Goal: Task Accomplishment & Management: Manage account settings

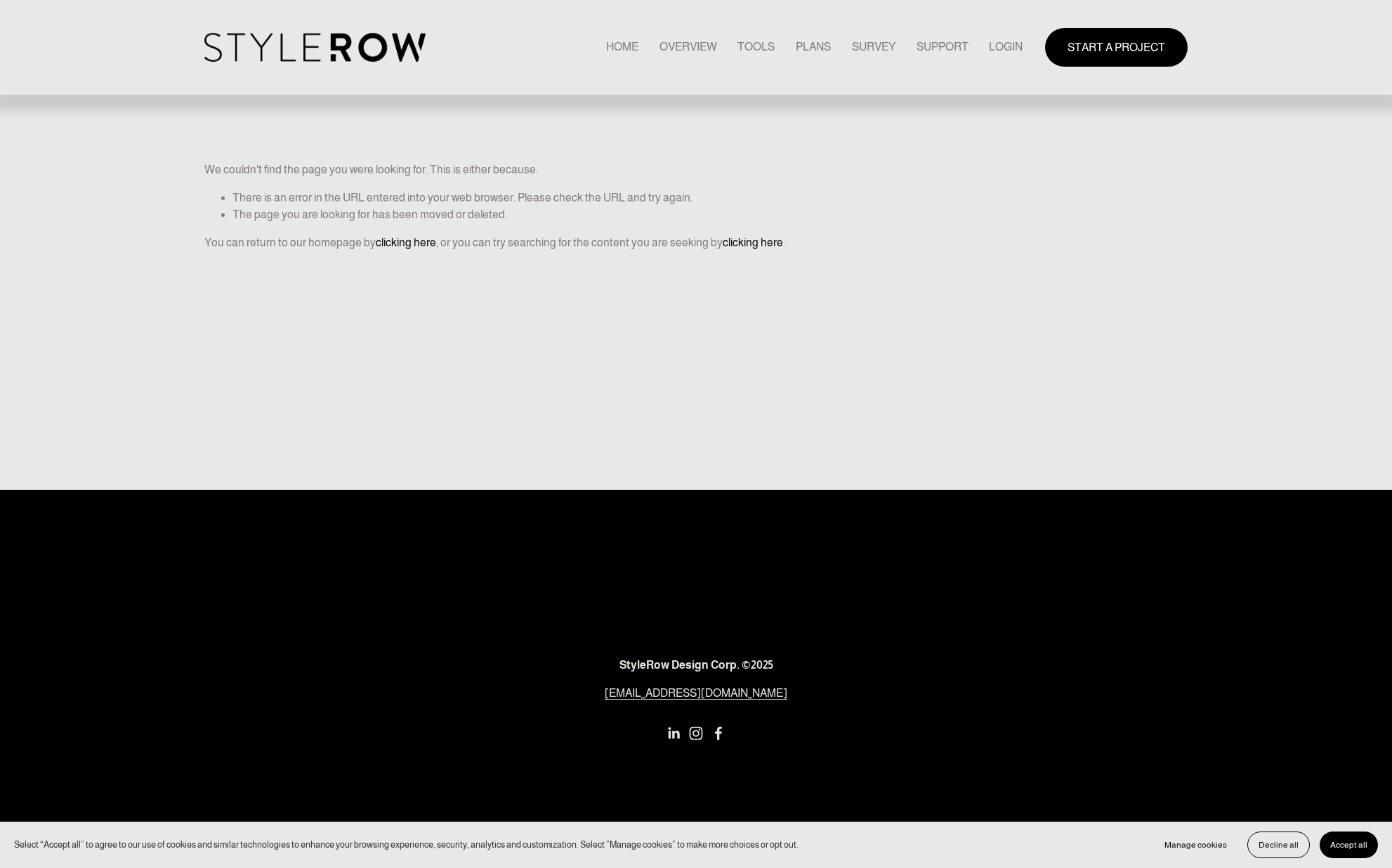
click at [1007, 42] on link "LOGIN" at bounding box center [1006, 47] width 34 height 19
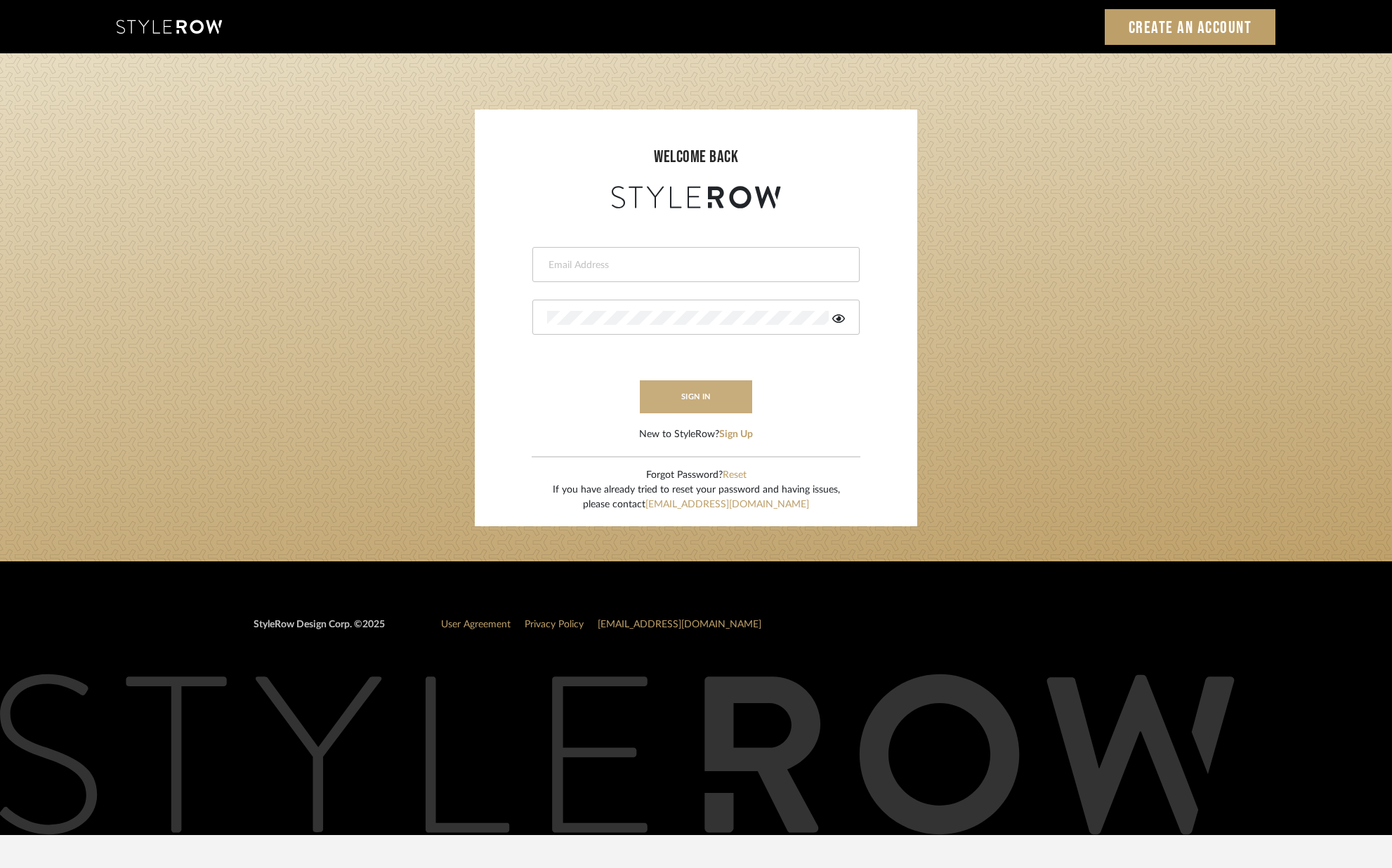
type input "alison@downeyinteriors.com"
click at [693, 396] on button "sign in" at bounding box center [696, 396] width 113 height 33
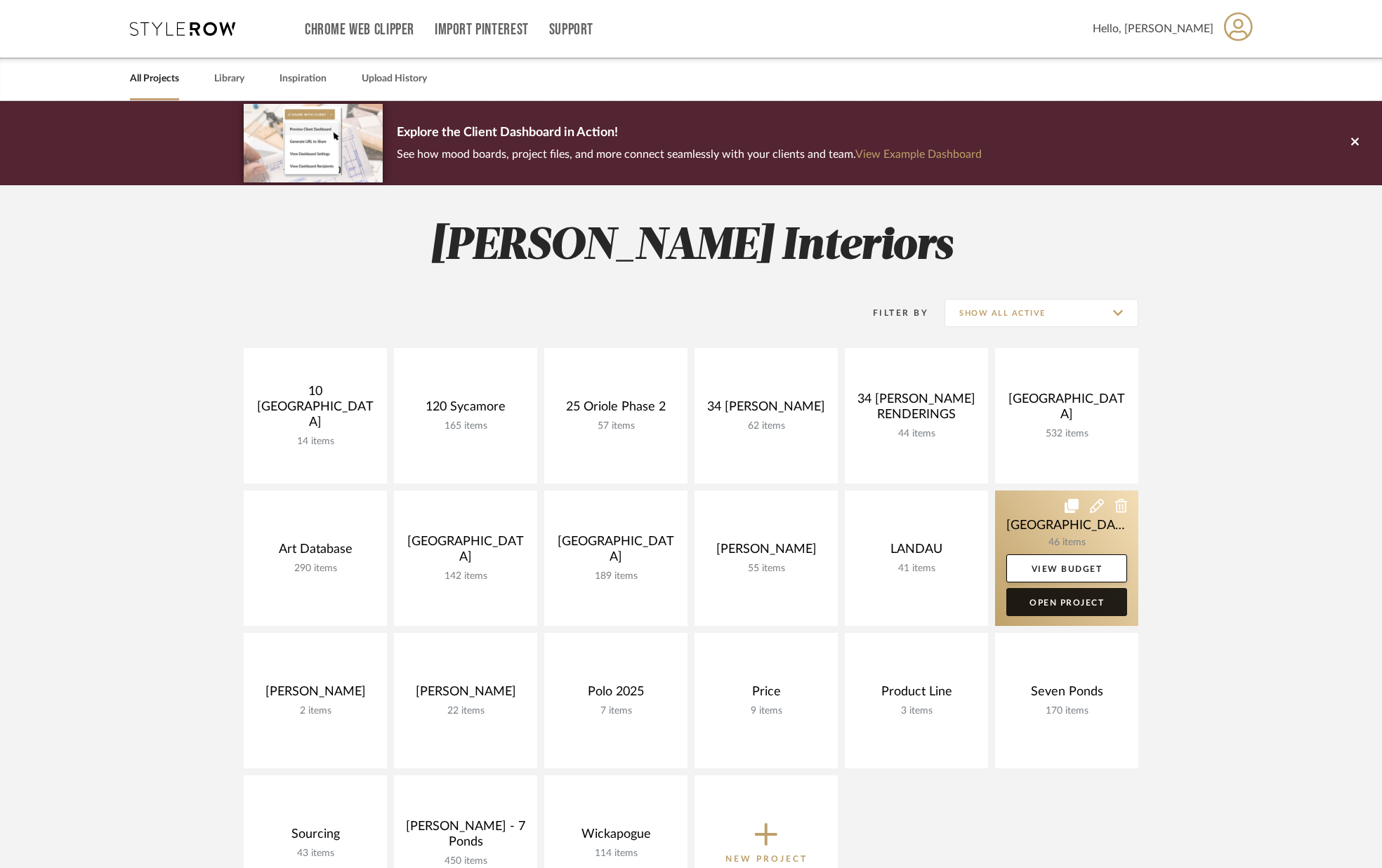
click at [1047, 605] on link "Open Project" at bounding box center [1066, 602] width 121 height 28
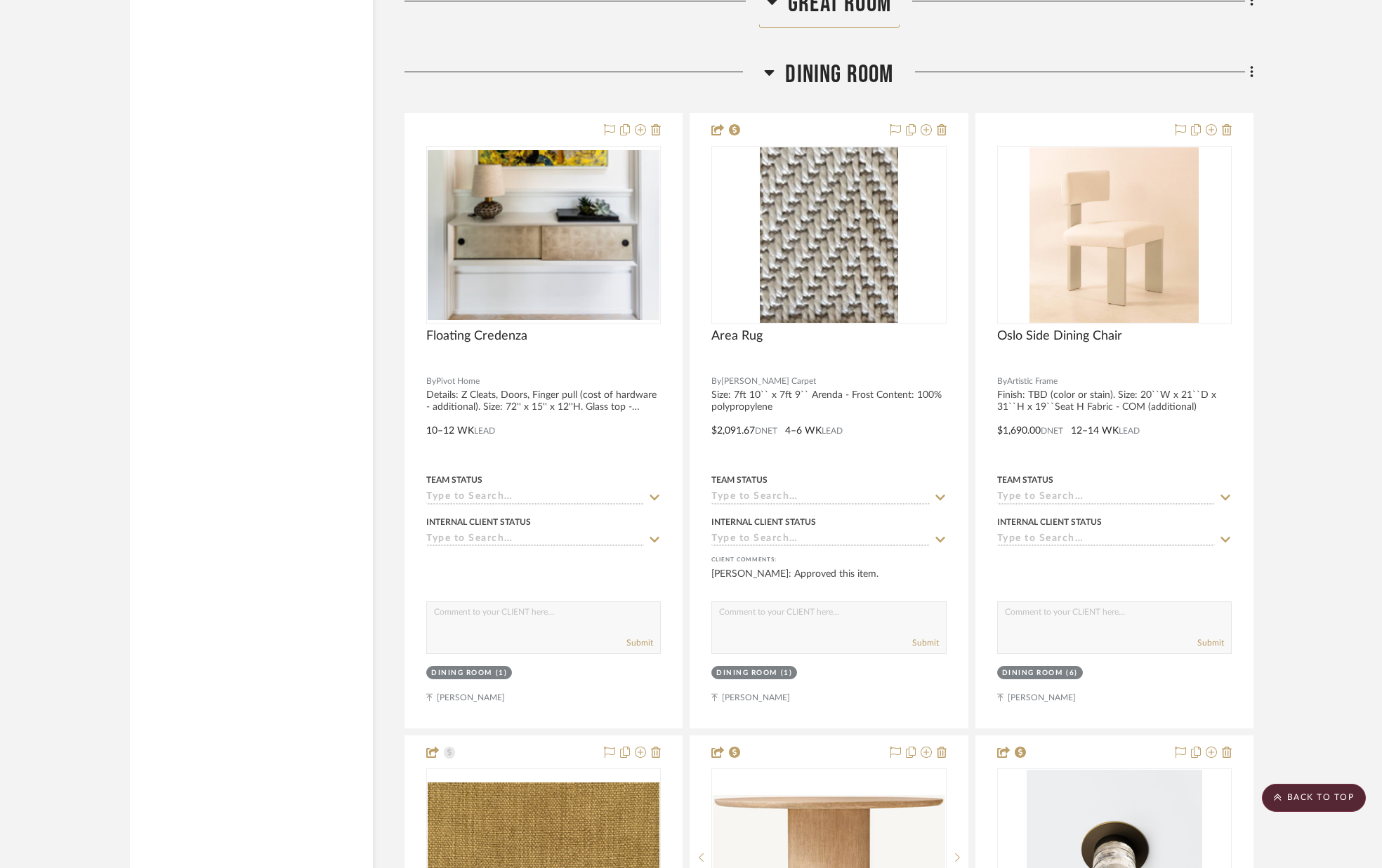
scroll to position [3569, 0]
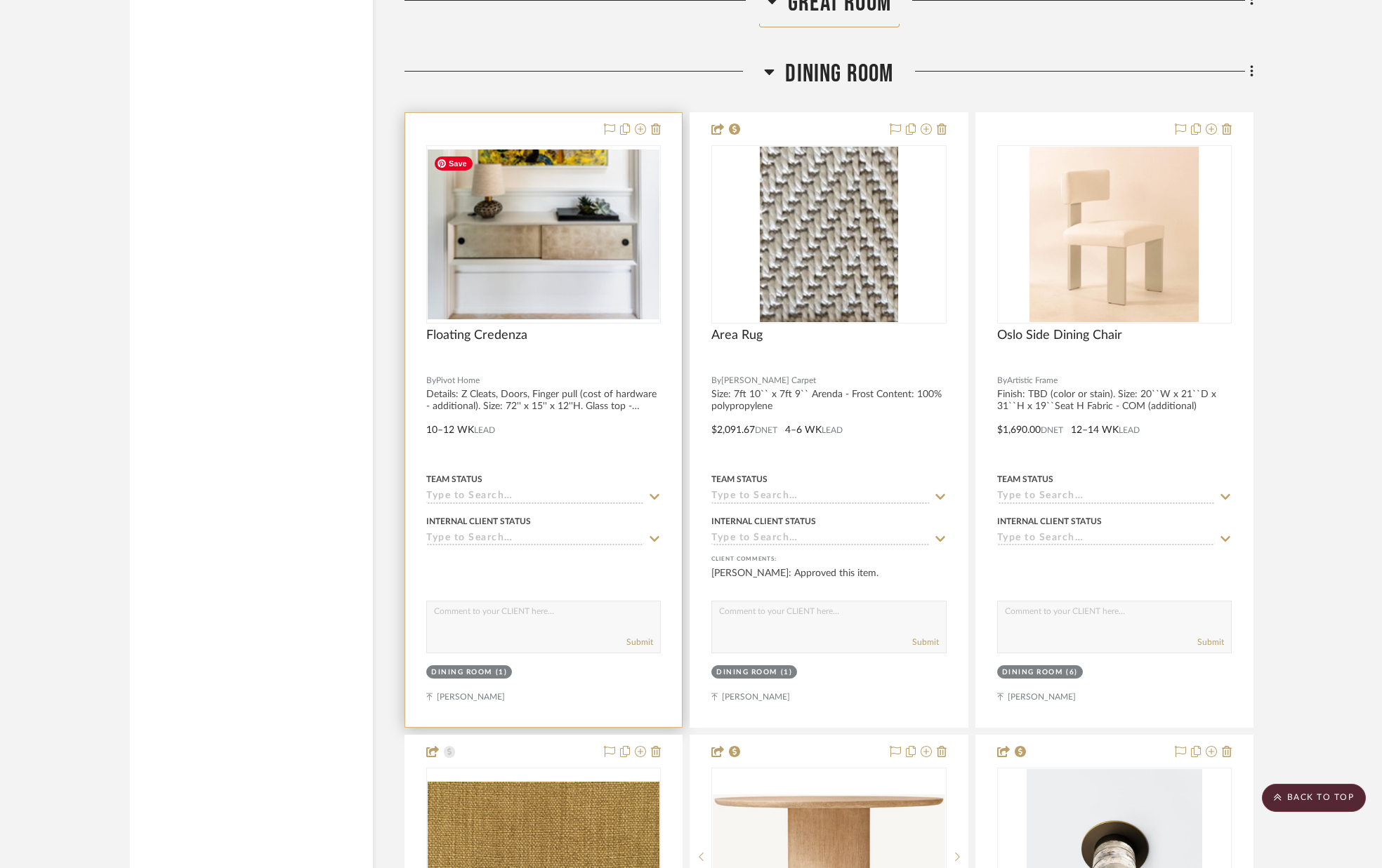
click at [518, 252] on img "0" at bounding box center [543, 234] width 232 height 170
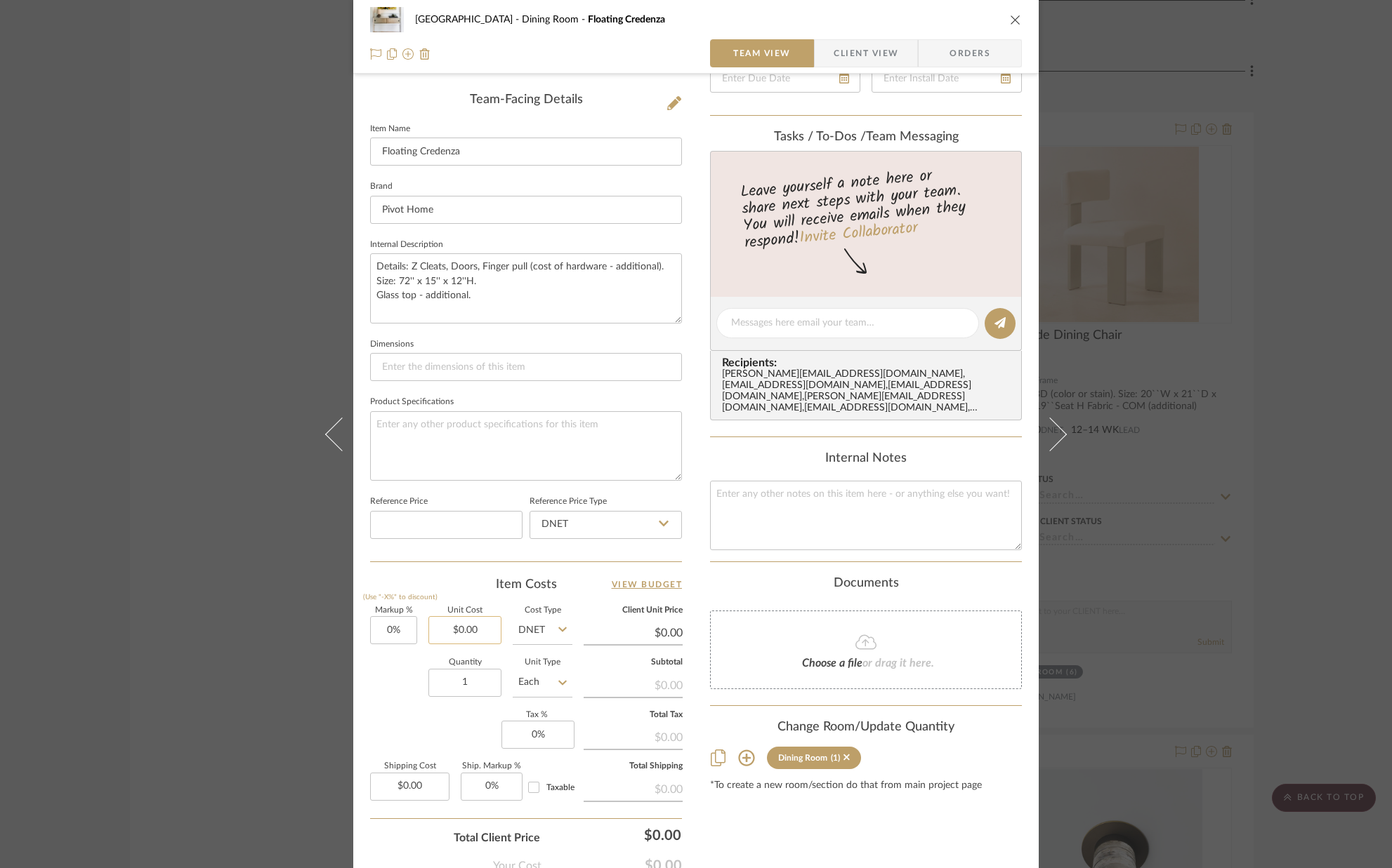
scroll to position [347, 0]
click at [492, 628] on input "0.00" at bounding box center [465, 629] width 73 height 28
type input "$7,000.00"
click at [373, 668] on div "Quantity 1 Unit Type Each" at bounding box center [471, 682] width 202 height 50
type input "$7,000.00"
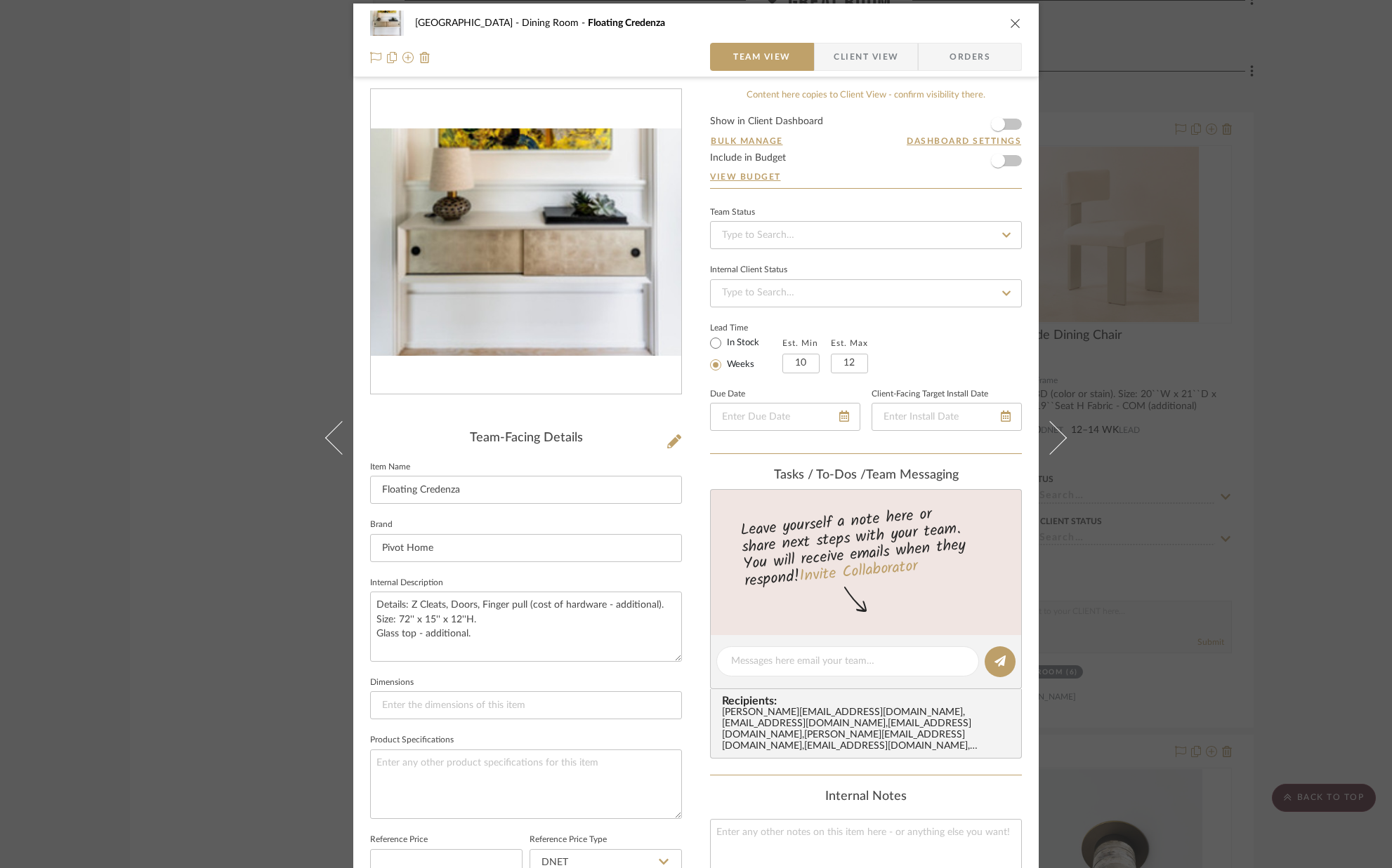
scroll to position [0, 0]
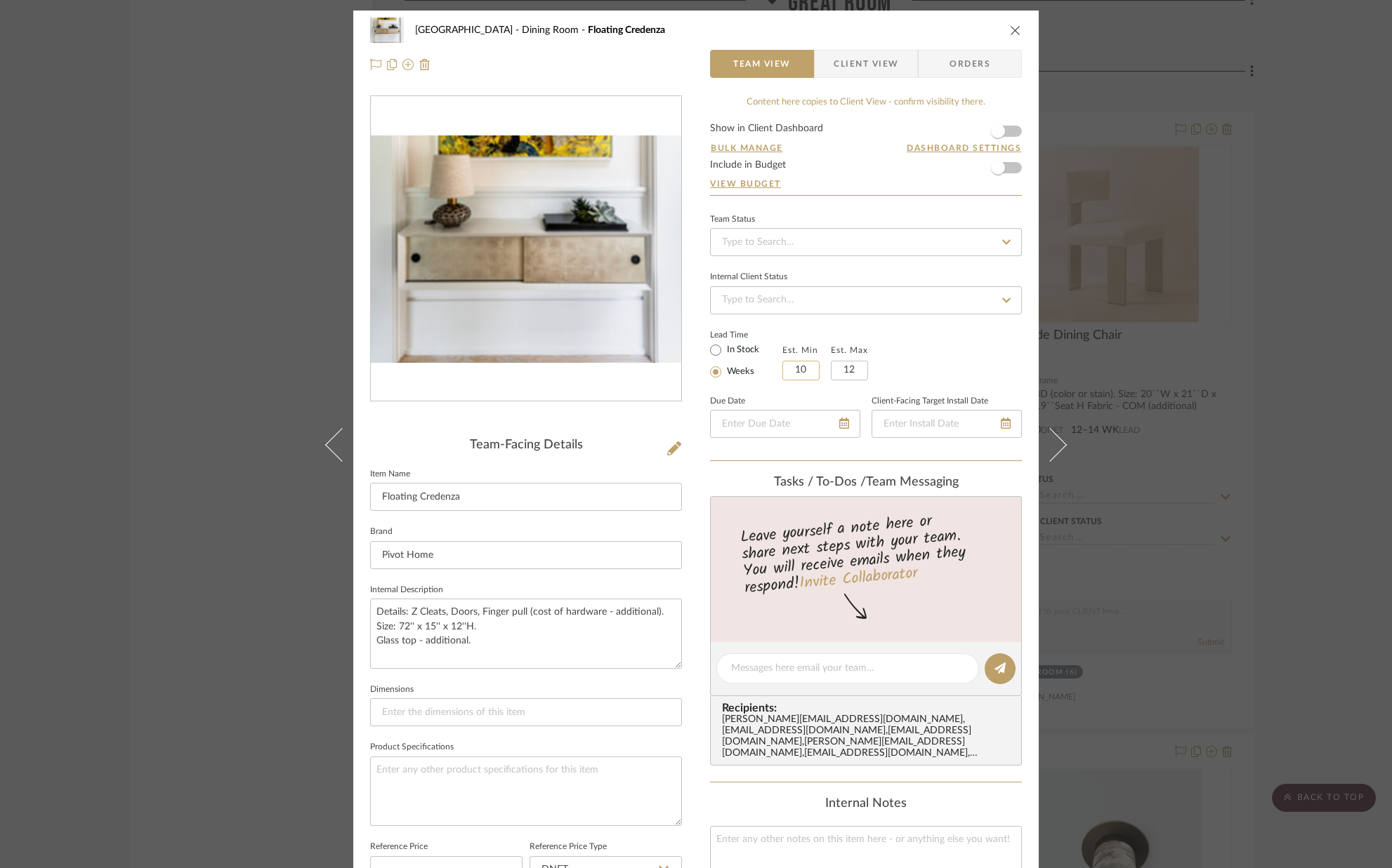
click at [811, 372] on input "10" at bounding box center [802, 370] width 38 height 20
click at [902, 318] on div "Team Status Internal Client Status Lead Time In Stock Weeks Est. Min 10 Est. Ma…" at bounding box center [867, 335] width 312 height 252
click at [1008, 130] on span "button" at bounding box center [998, 131] width 31 height 31
click at [834, 68] on span "Client View" at bounding box center [866, 64] width 65 height 28
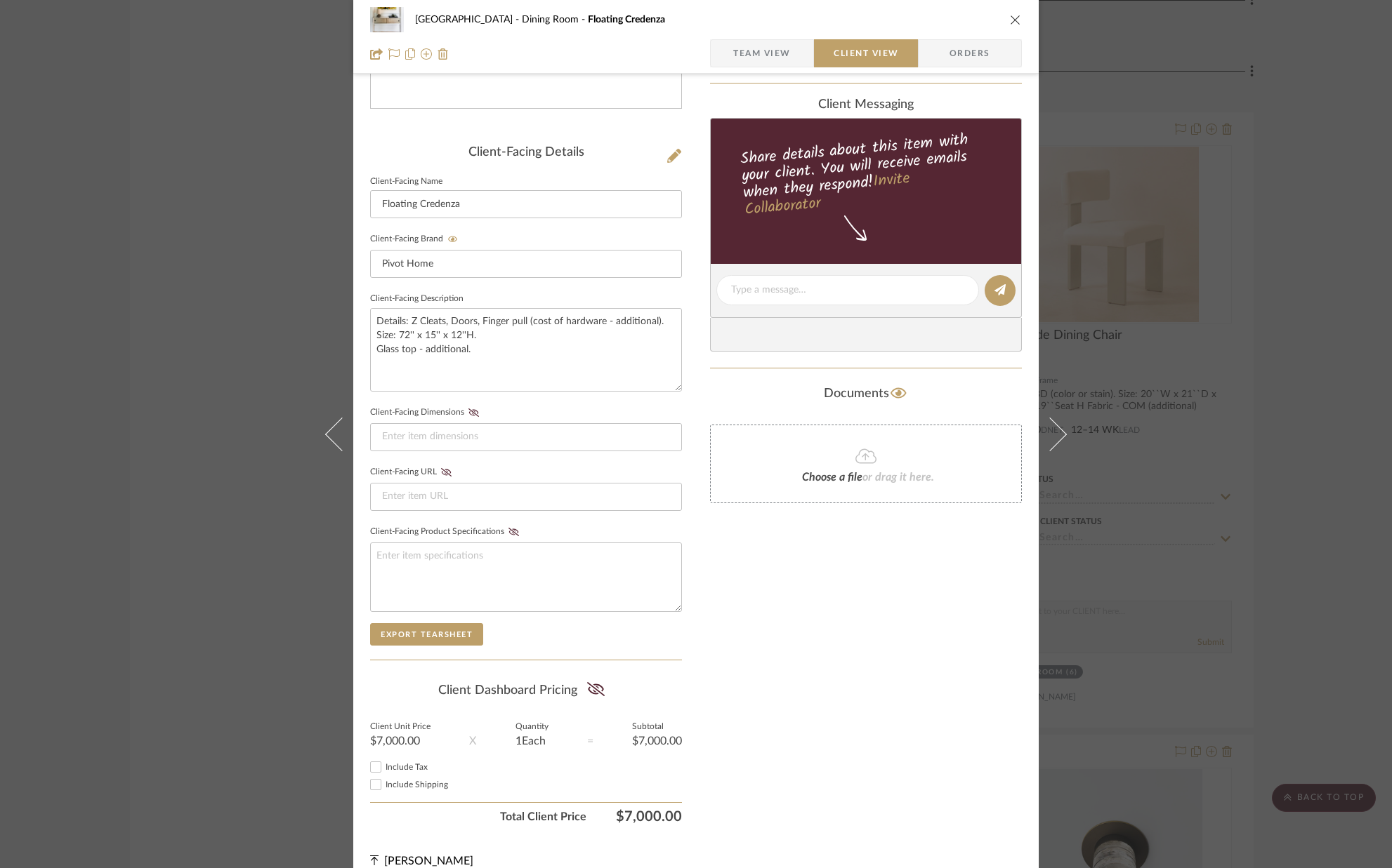
scroll to position [313, 0]
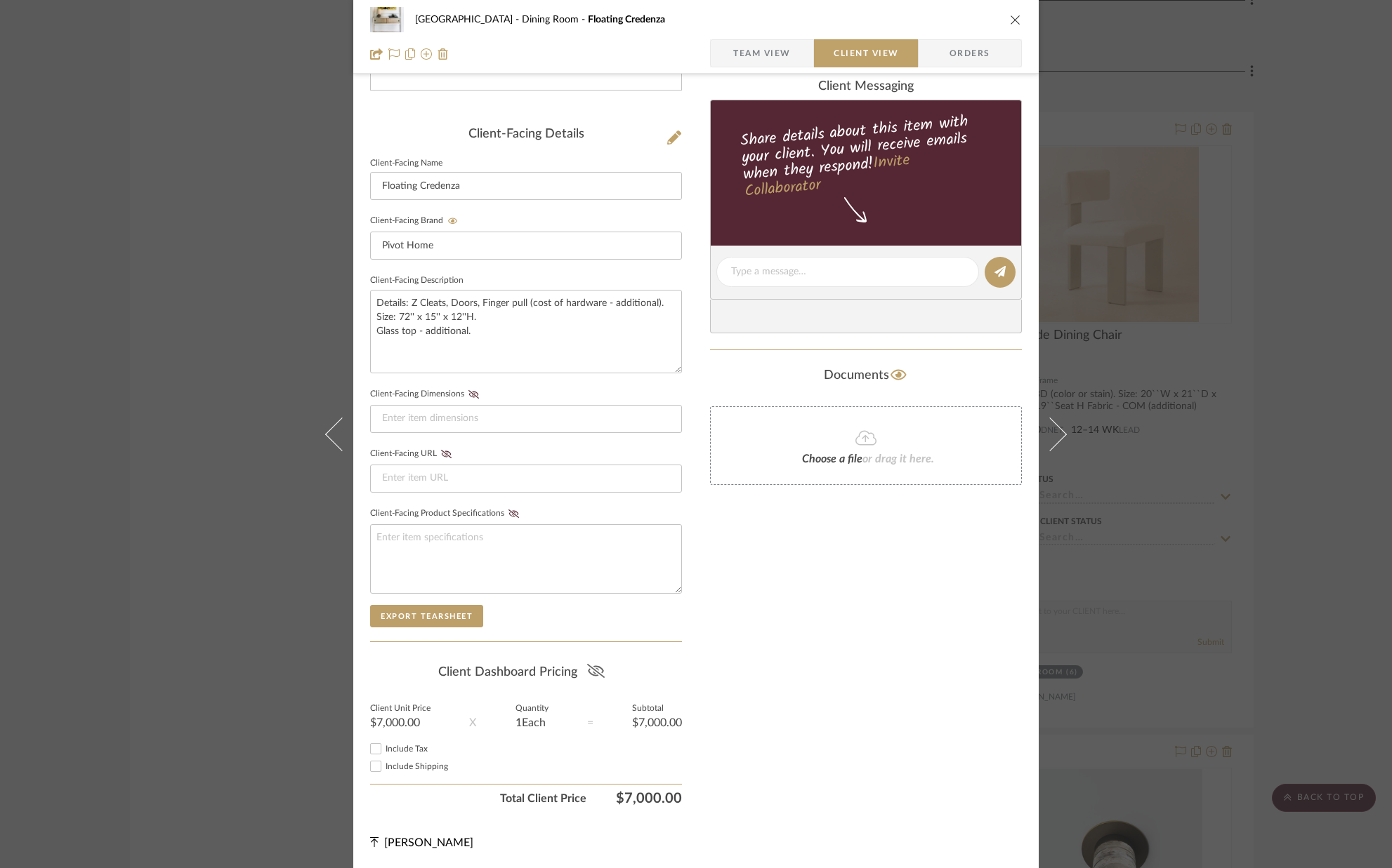
click at [595, 674] on icon at bounding box center [595, 671] width 18 height 14
click at [1010, 21] on icon "close" at bounding box center [1016, 20] width 11 height 11
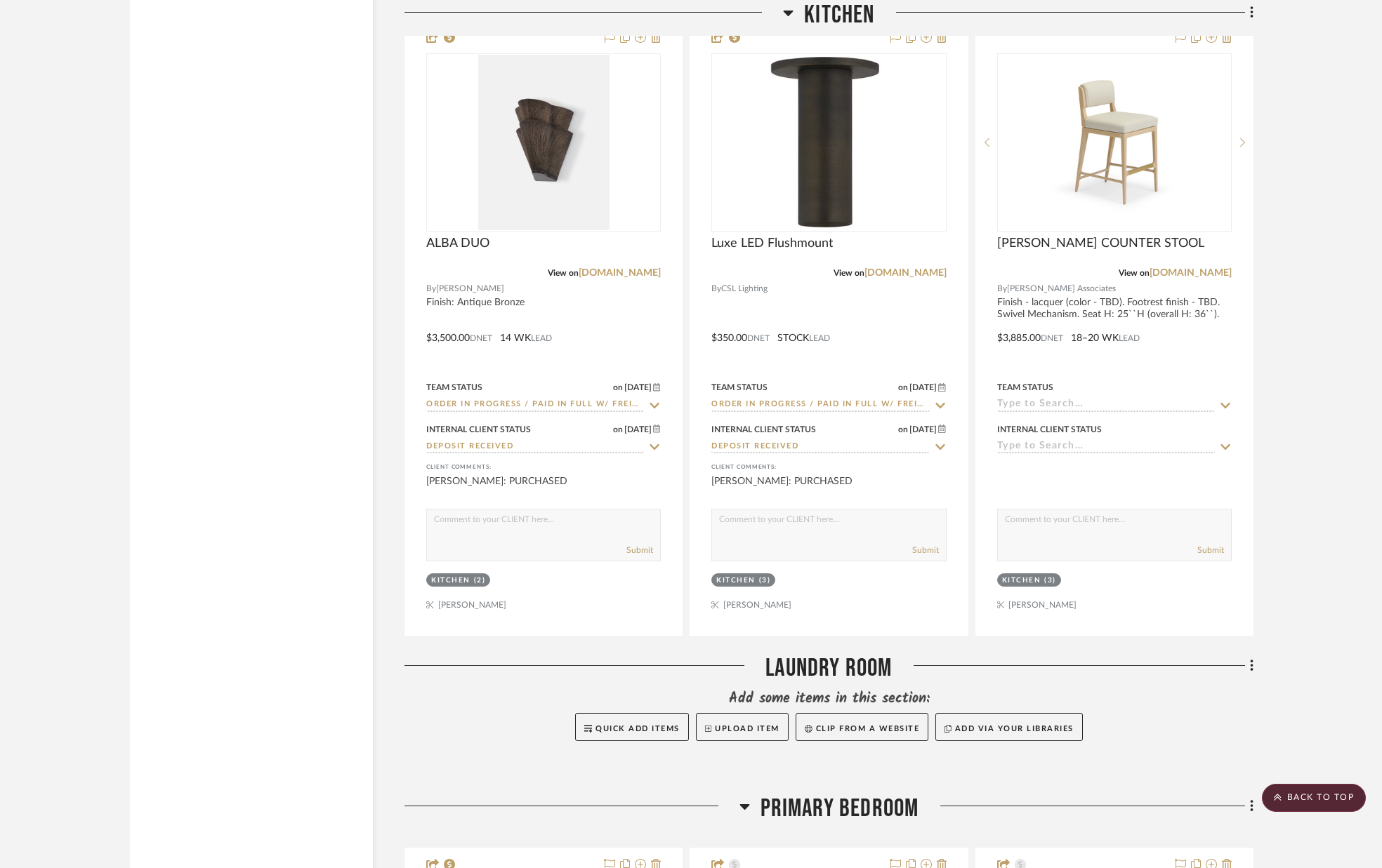
scroll to position [5597, 0]
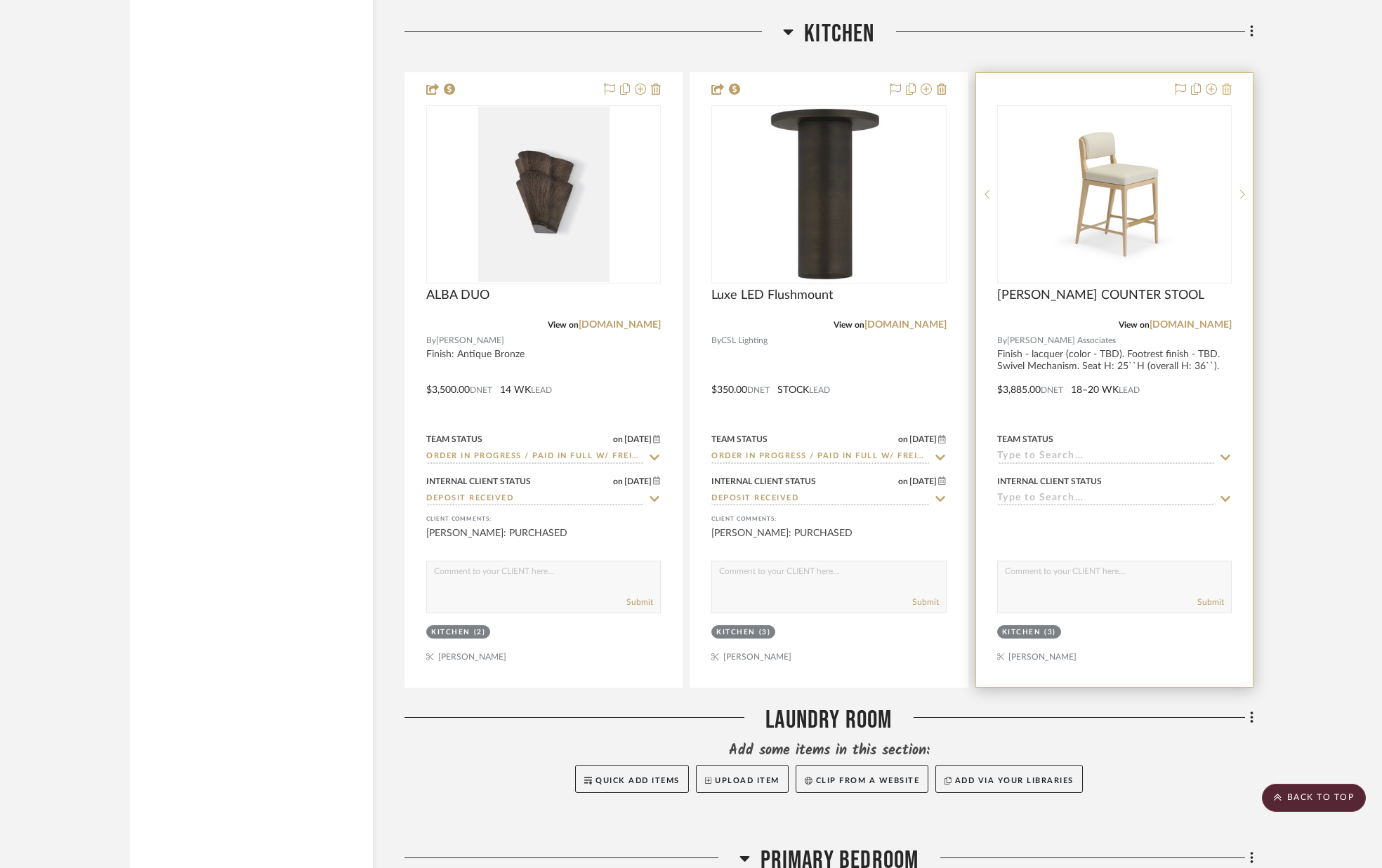
click at [1227, 95] on icon at bounding box center [1226, 89] width 9 height 11
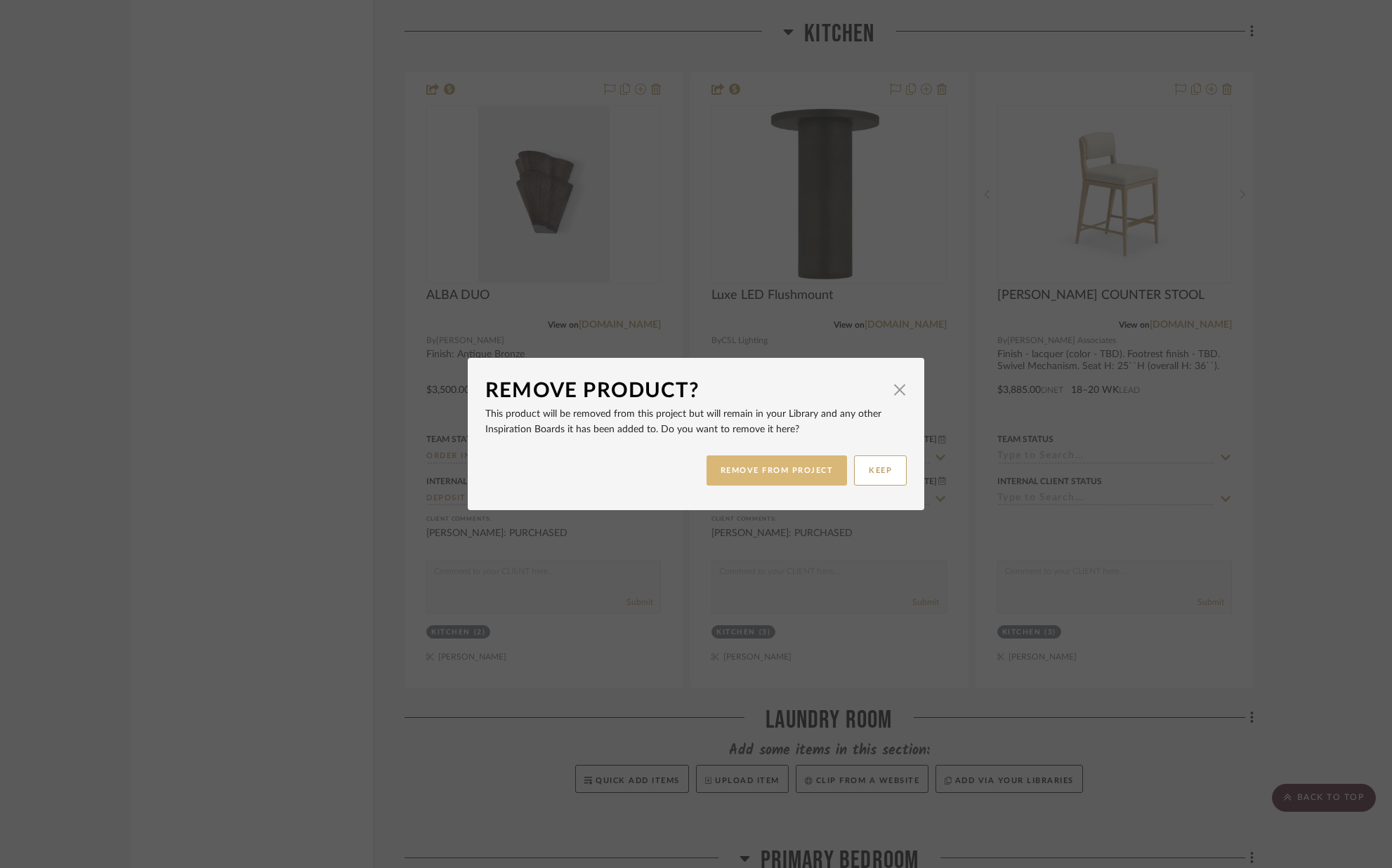
click at [805, 473] on button "REMOVE FROM PROJECT" at bounding box center [777, 471] width 141 height 30
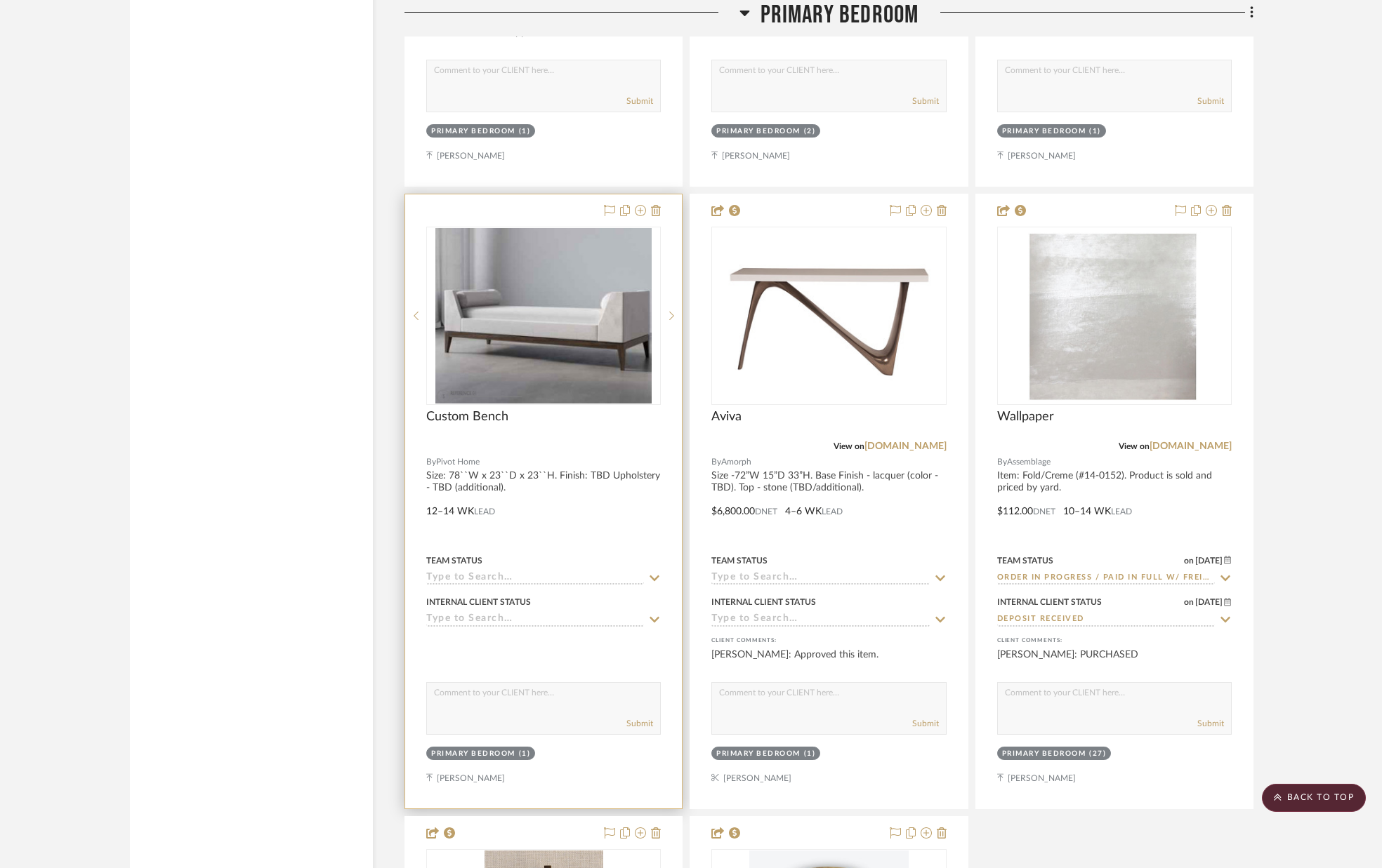
scroll to position [6927, 0]
click at [545, 339] on img "0" at bounding box center [543, 314] width 216 height 176
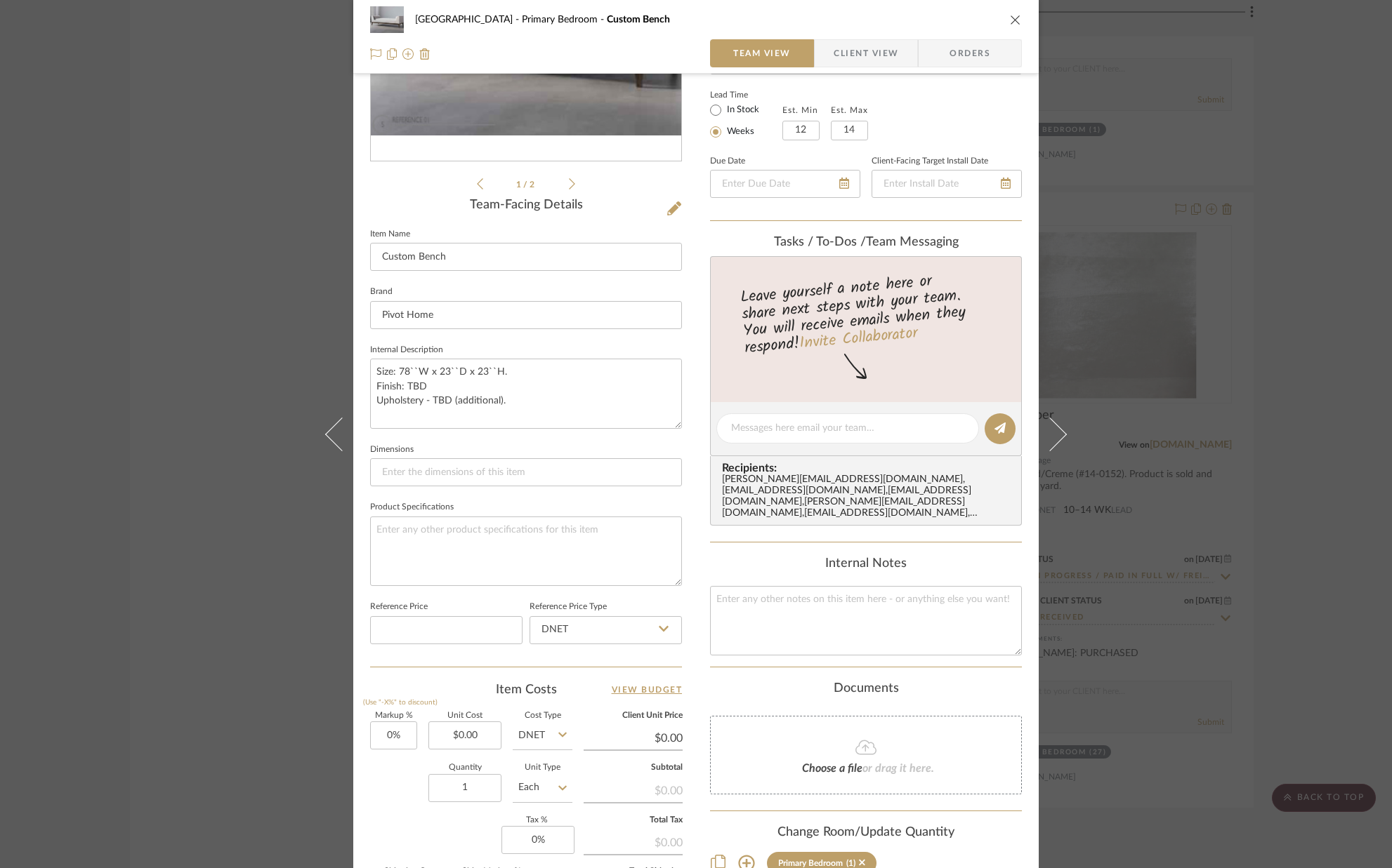
scroll to position [242, 0]
click at [487, 734] on input "0.00" at bounding box center [465, 734] width 73 height 28
type input "$5,800.00"
click at [397, 760] on div "Markup % (Use "-X%" to discount) 0% Unit Cost $5,800.00 Cost Type DNET Client U…" at bounding box center [526, 813] width 312 height 205
type input "$5,800.00"
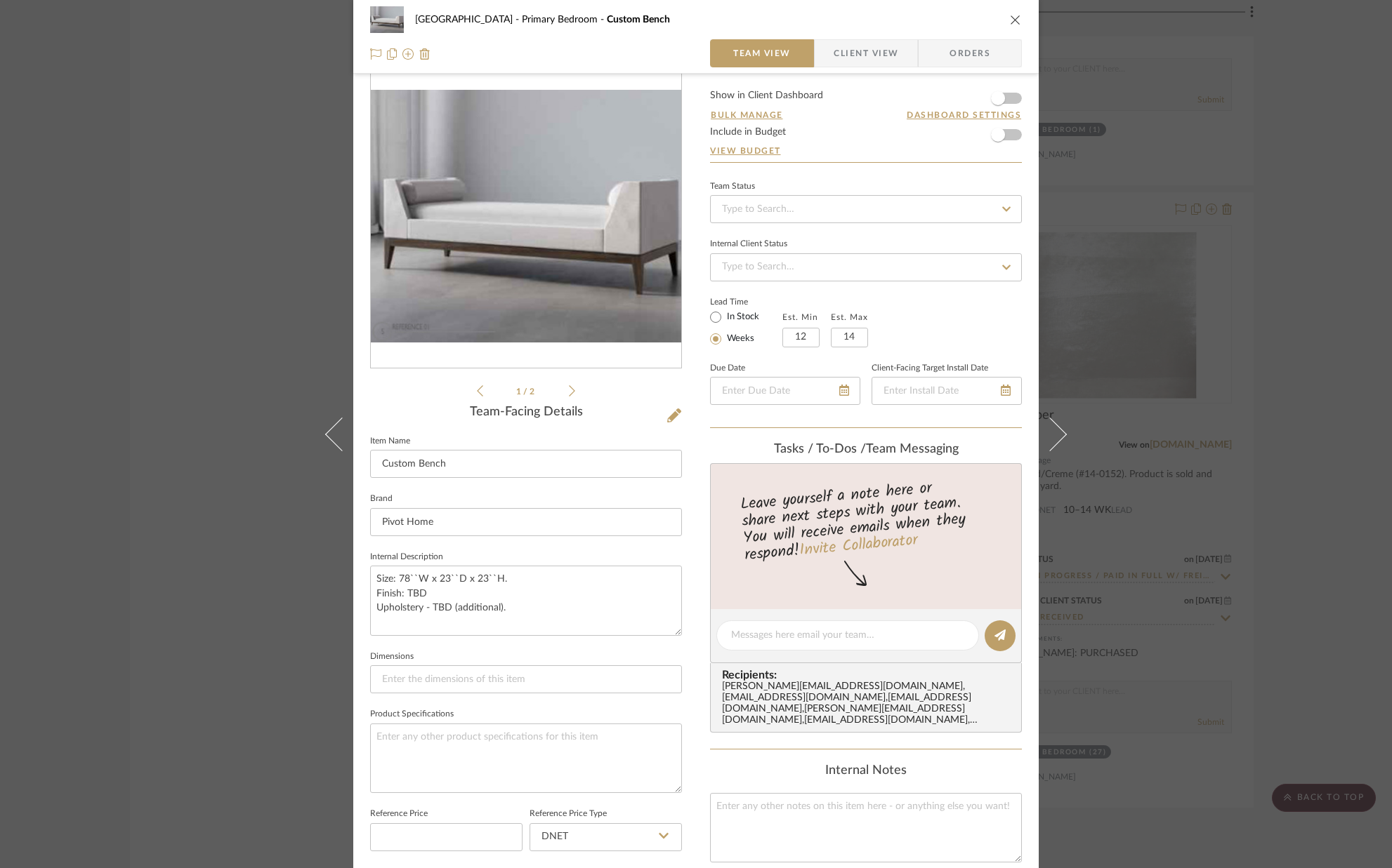
scroll to position [0, 0]
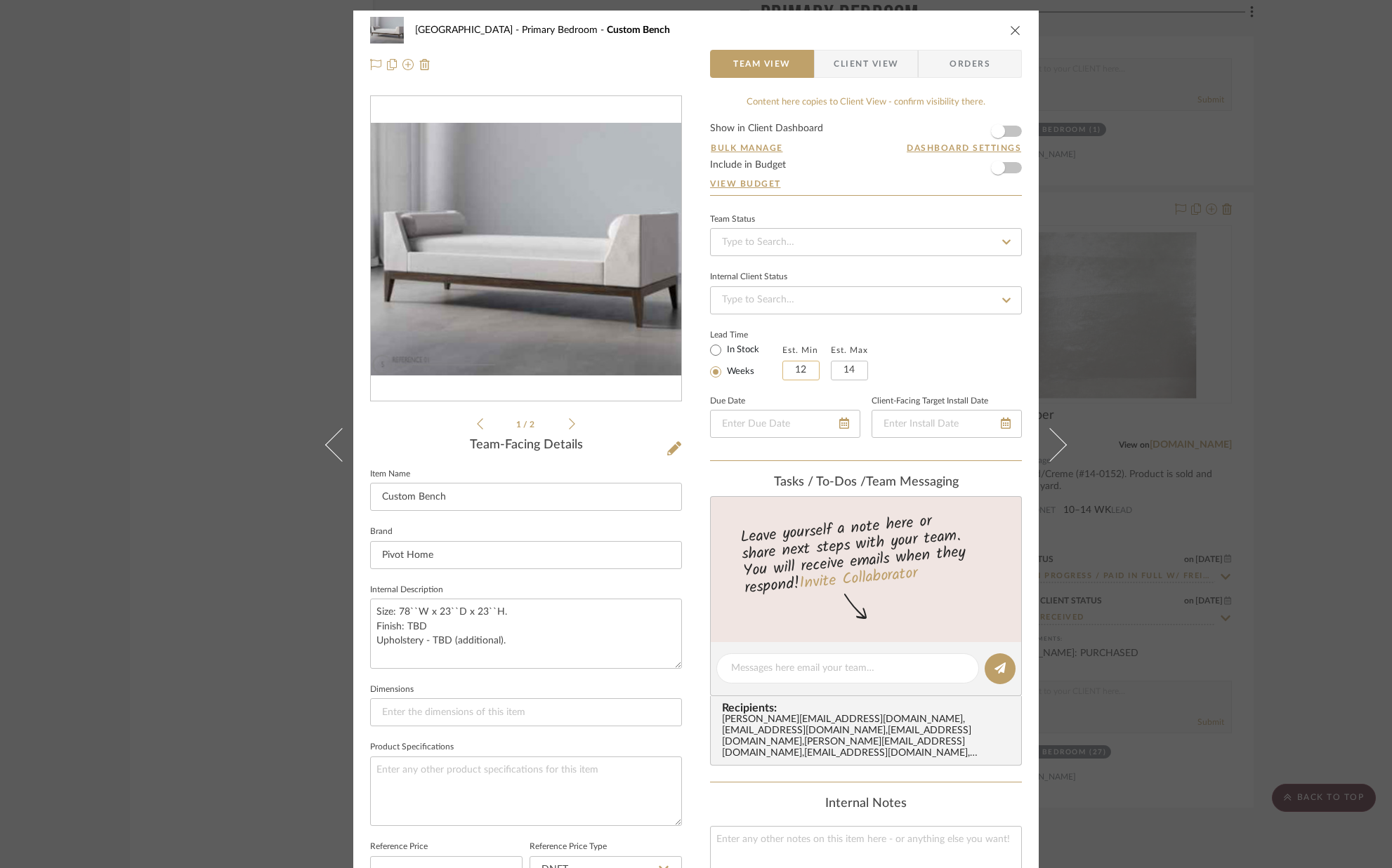
click at [805, 372] on input "12" at bounding box center [802, 370] width 38 height 20
type input "8"
click at [857, 370] on input "14" at bounding box center [850, 370] width 38 height 20
type input "10"
click at [934, 360] on div "Lead Time In Stock Weeks Est. Min 8 Est. Max 10" at bounding box center [867, 353] width 312 height 54
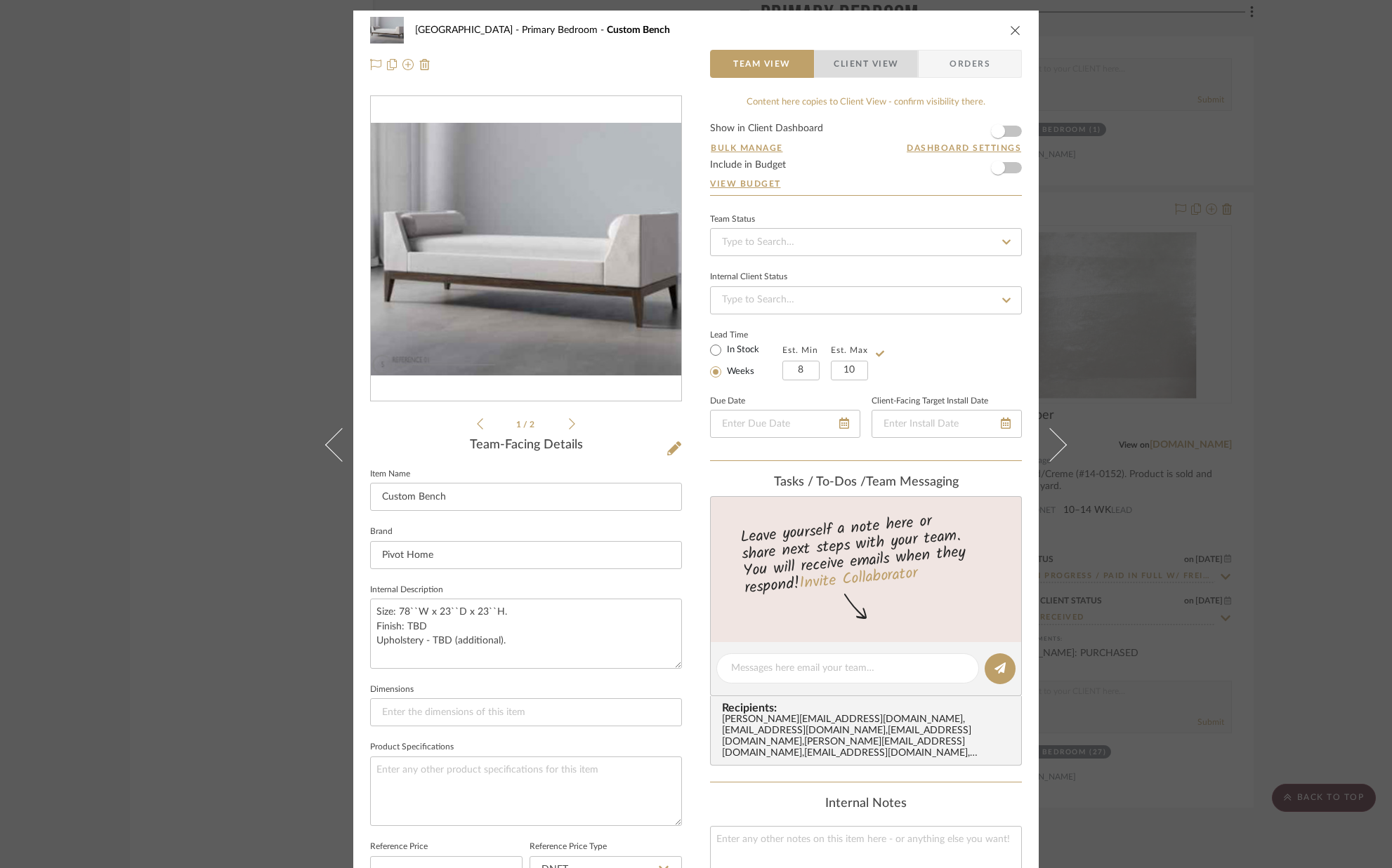
click at [826, 70] on span "button" at bounding box center [824, 64] width 19 height 28
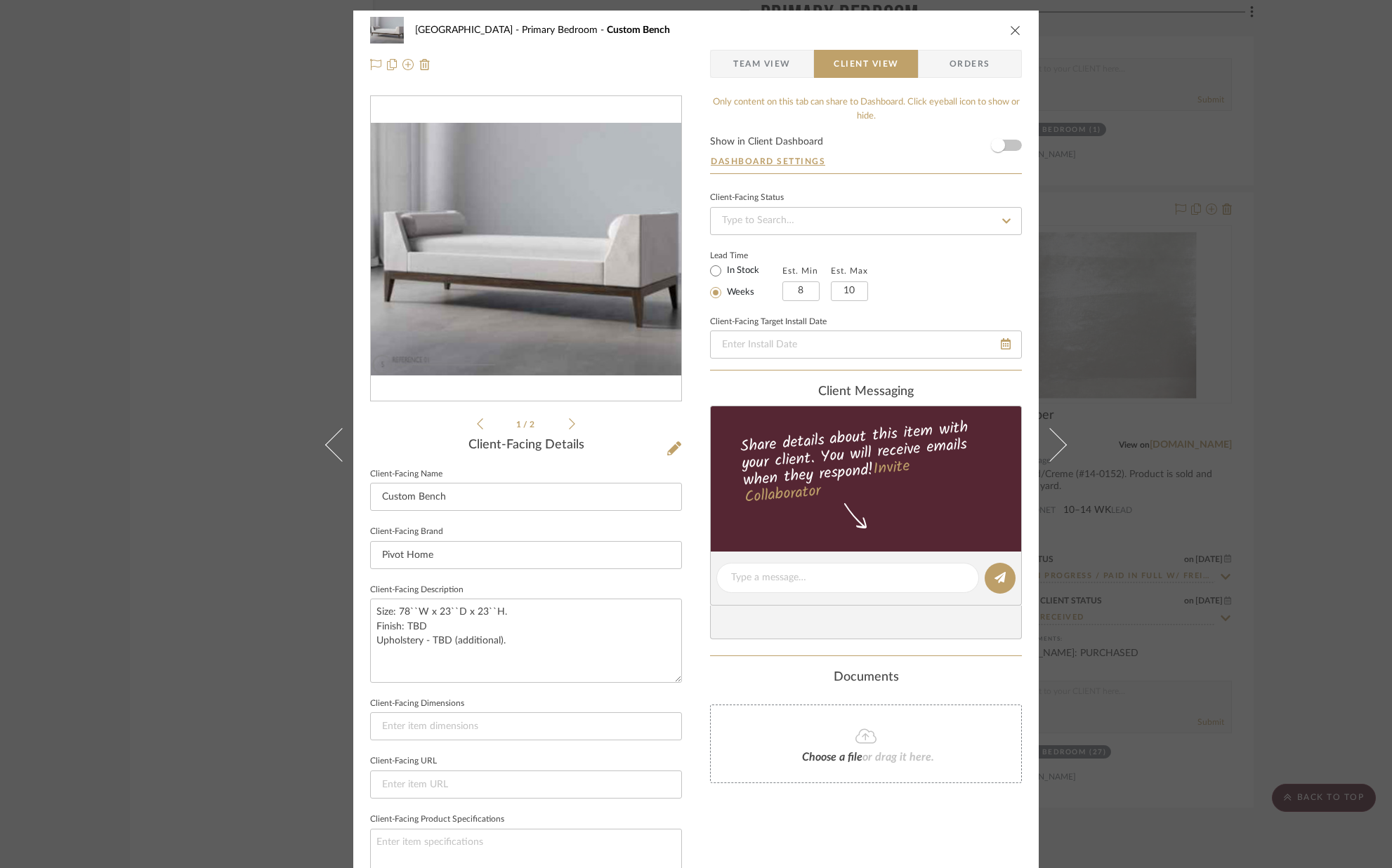
click at [1009, 151] on form "Show in Client Dashboard Dashboard Settings" at bounding box center [867, 155] width 312 height 37
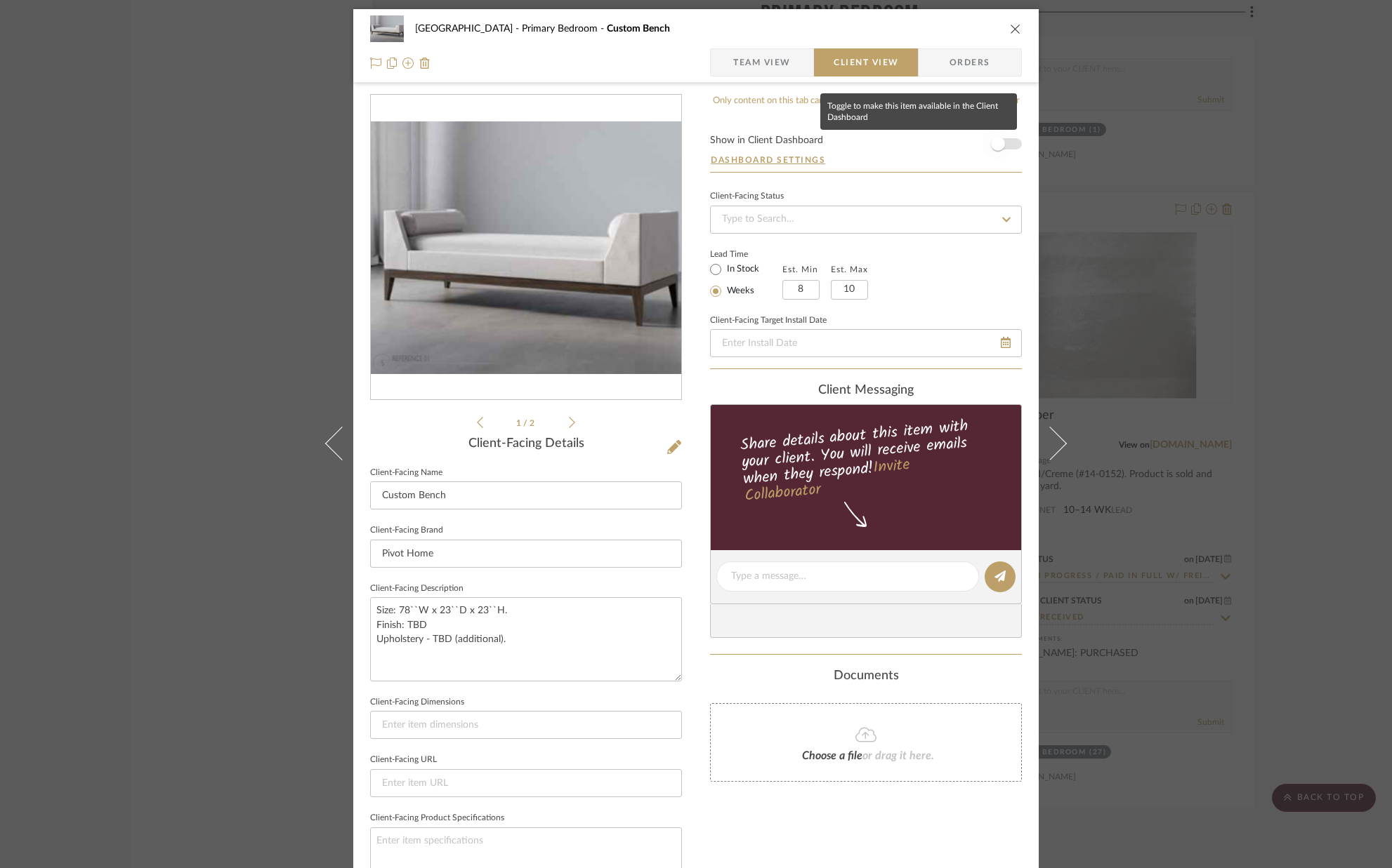
click at [1001, 147] on span "button" at bounding box center [998, 144] width 31 height 31
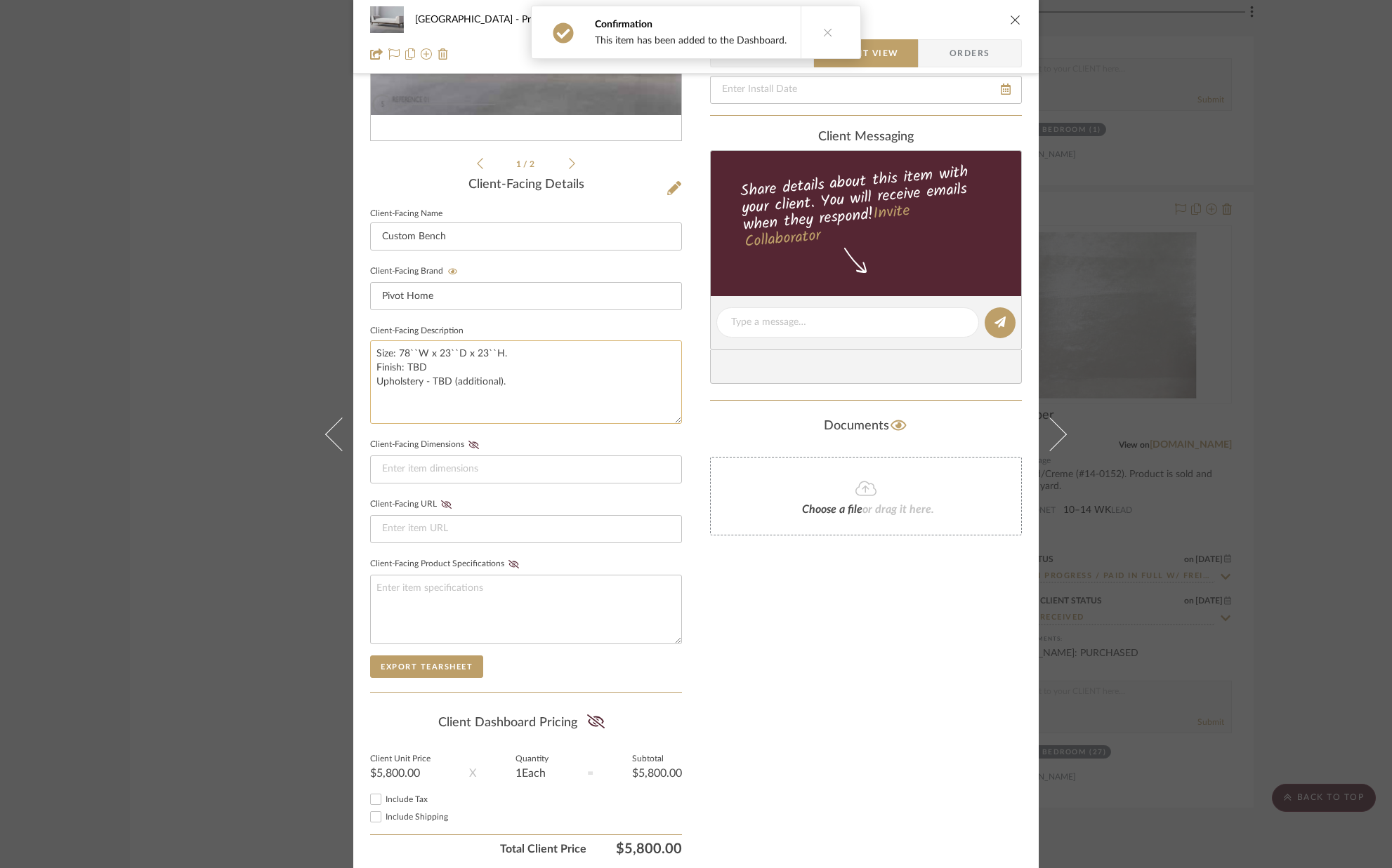
scroll to position [313, 0]
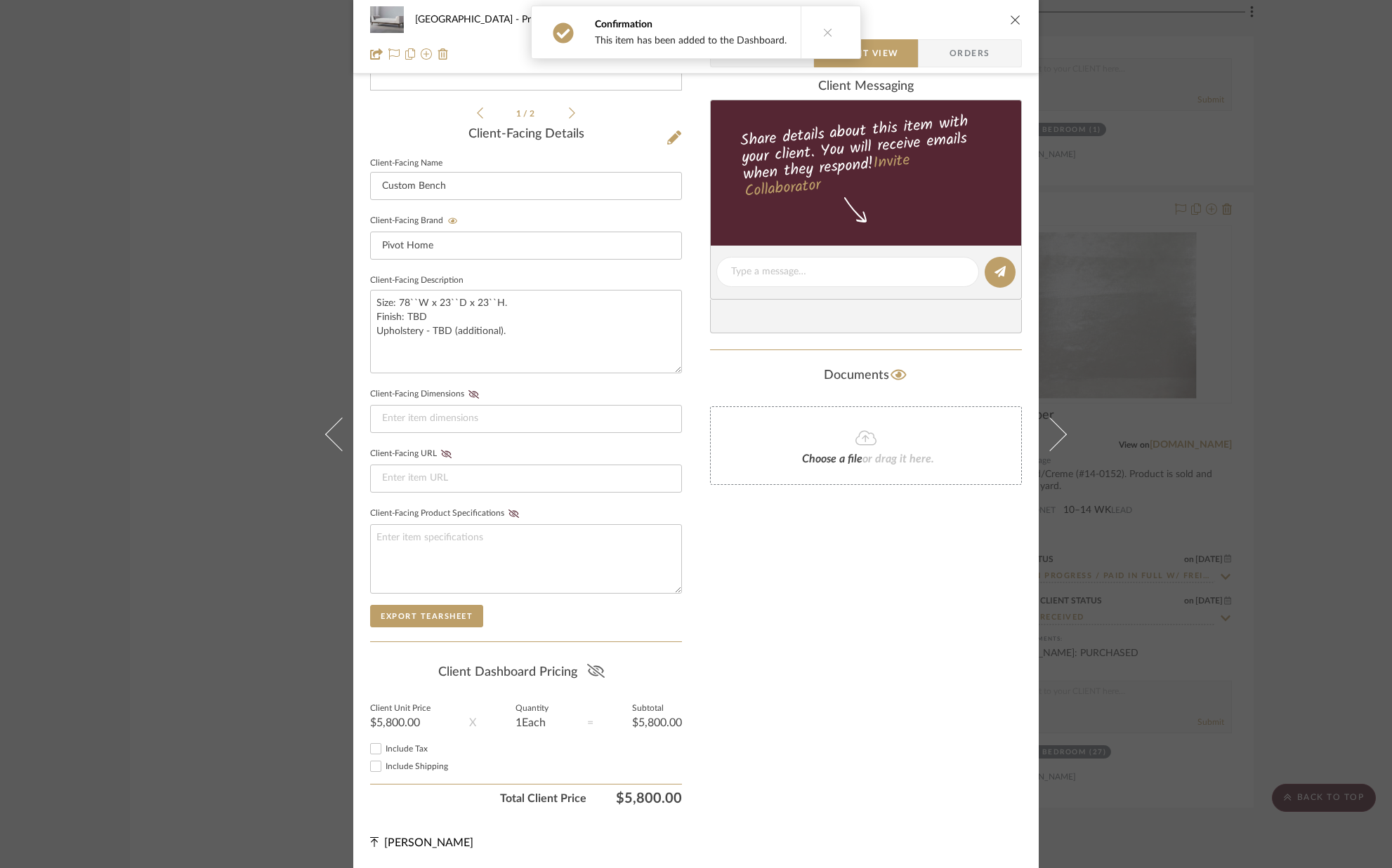
click at [592, 665] on icon at bounding box center [596, 671] width 18 height 14
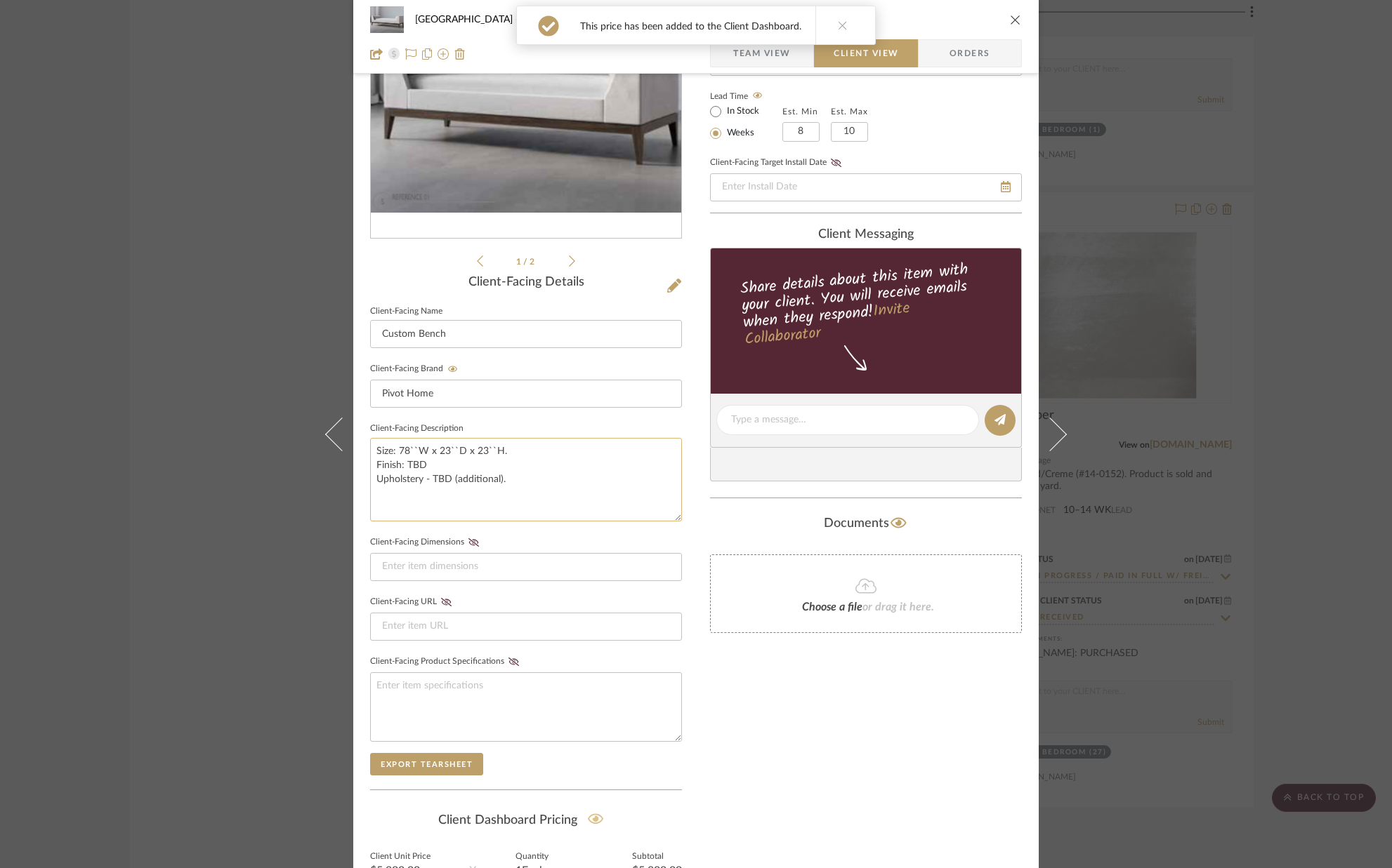
scroll to position [162, 0]
click at [1014, 20] on icon "close" at bounding box center [1016, 20] width 11 height 11
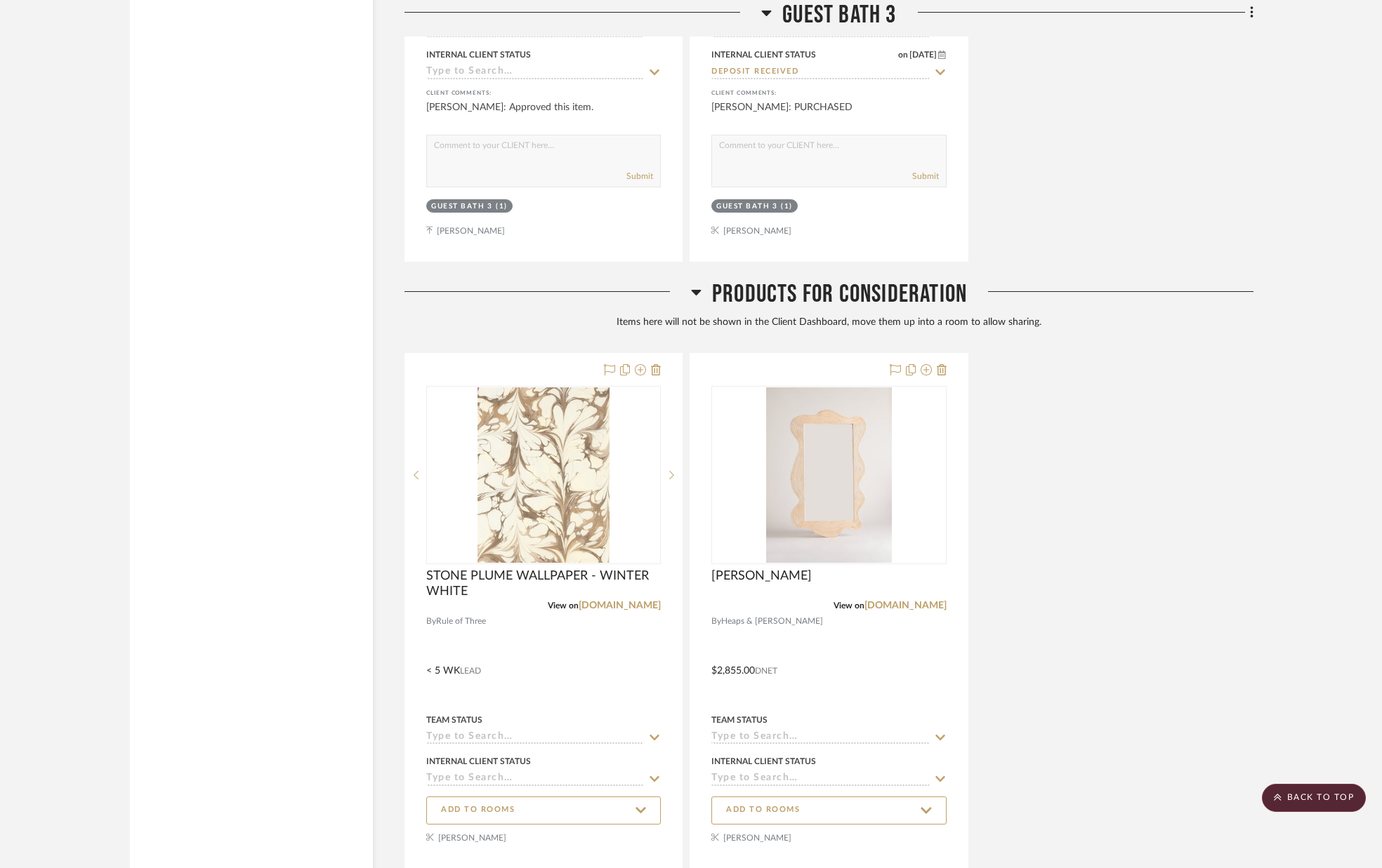
scroll to position [12925, 0]
